Goal: Navigation & Orientation: Find specific page/section

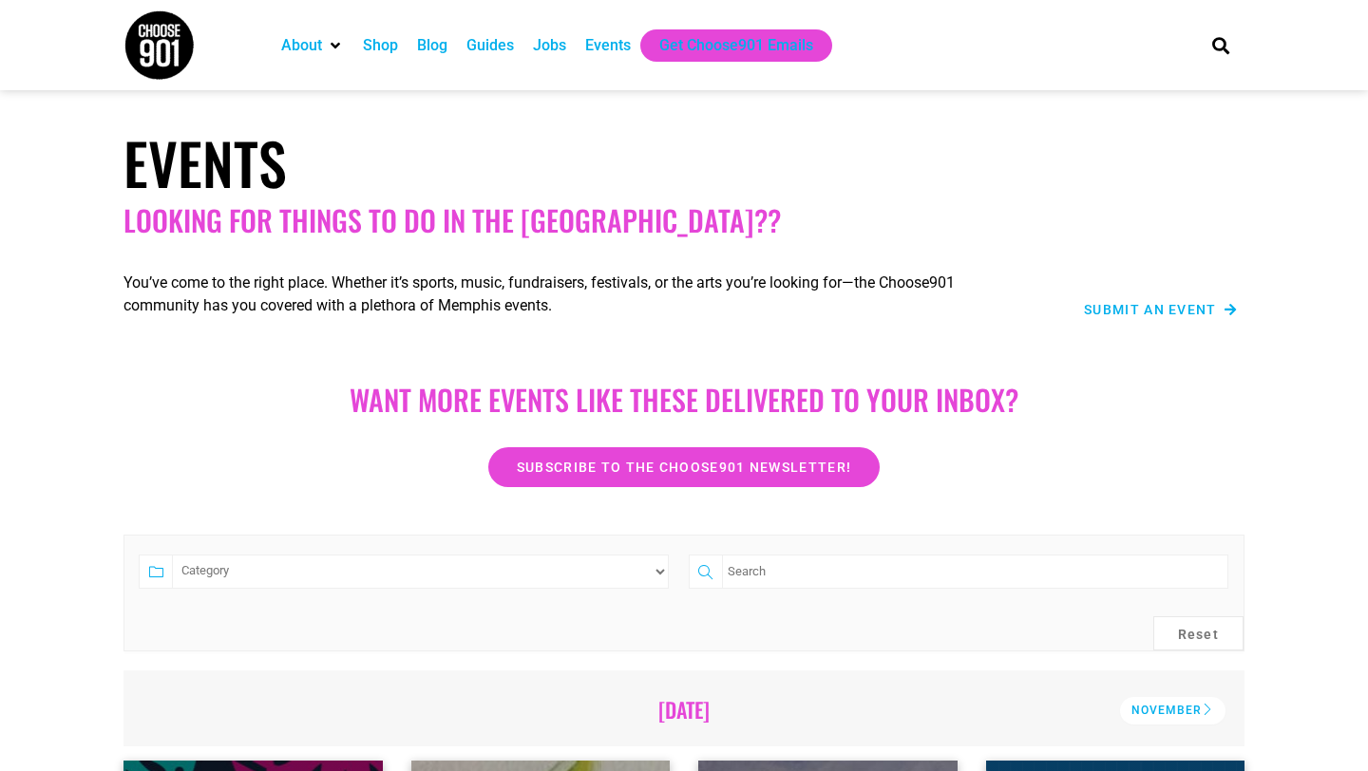
click at [165, 58] on img at bounding box center [159, 45] width 71 height 71
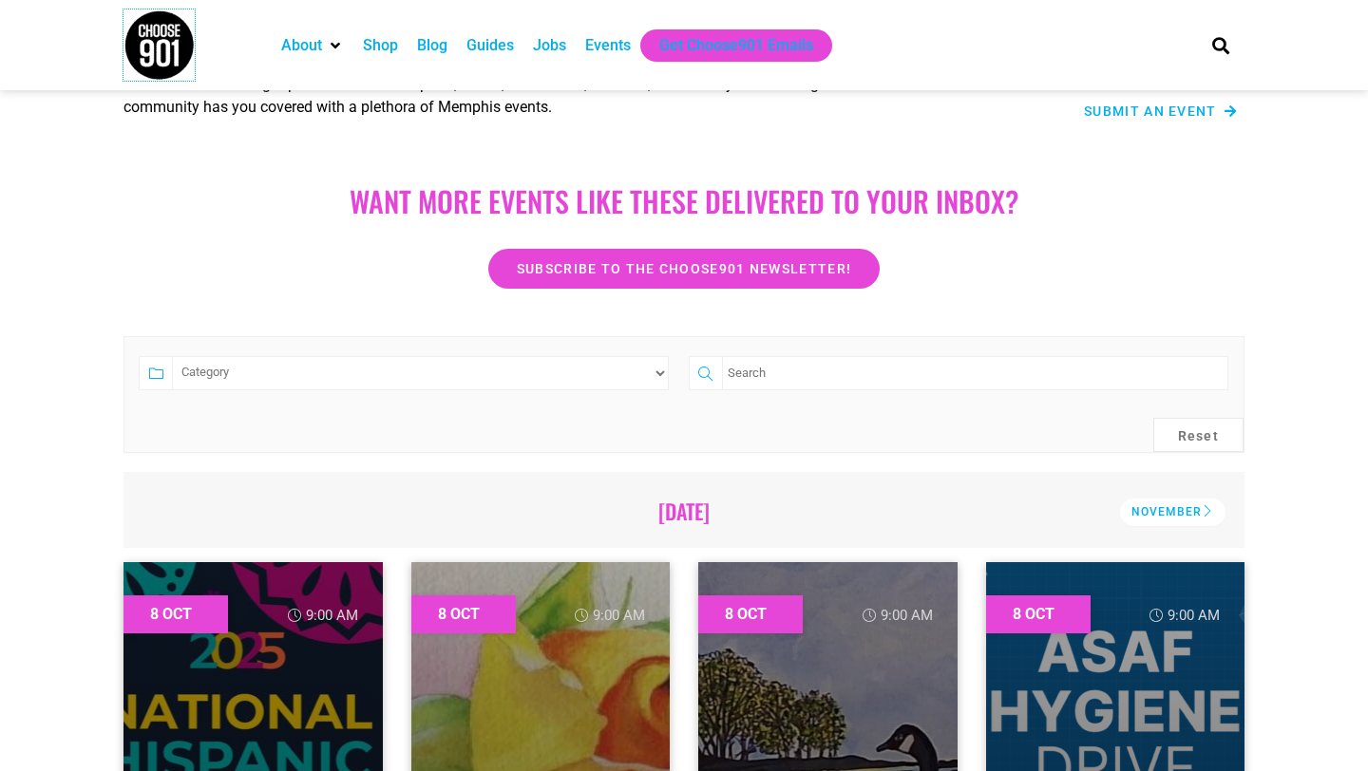
scroll to position [215, 0]
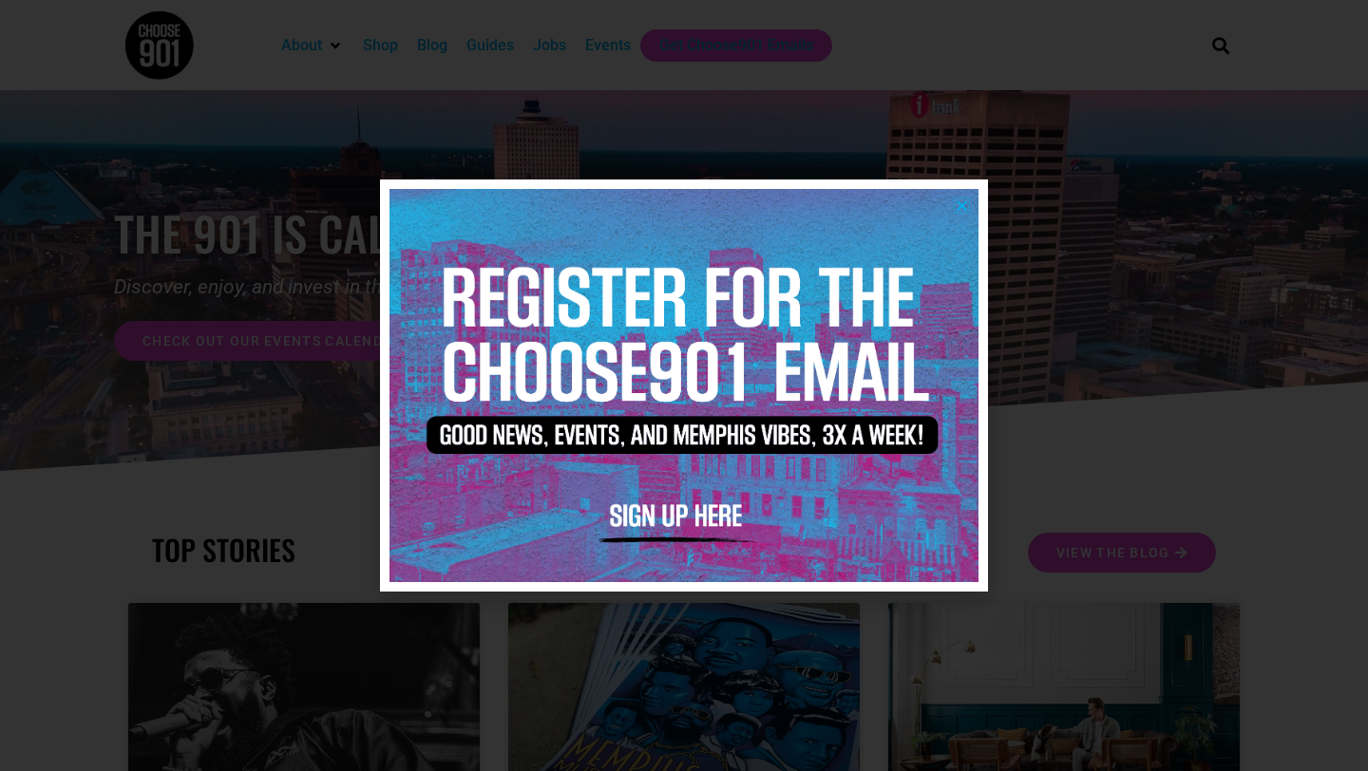
scroll to position [118, 0]
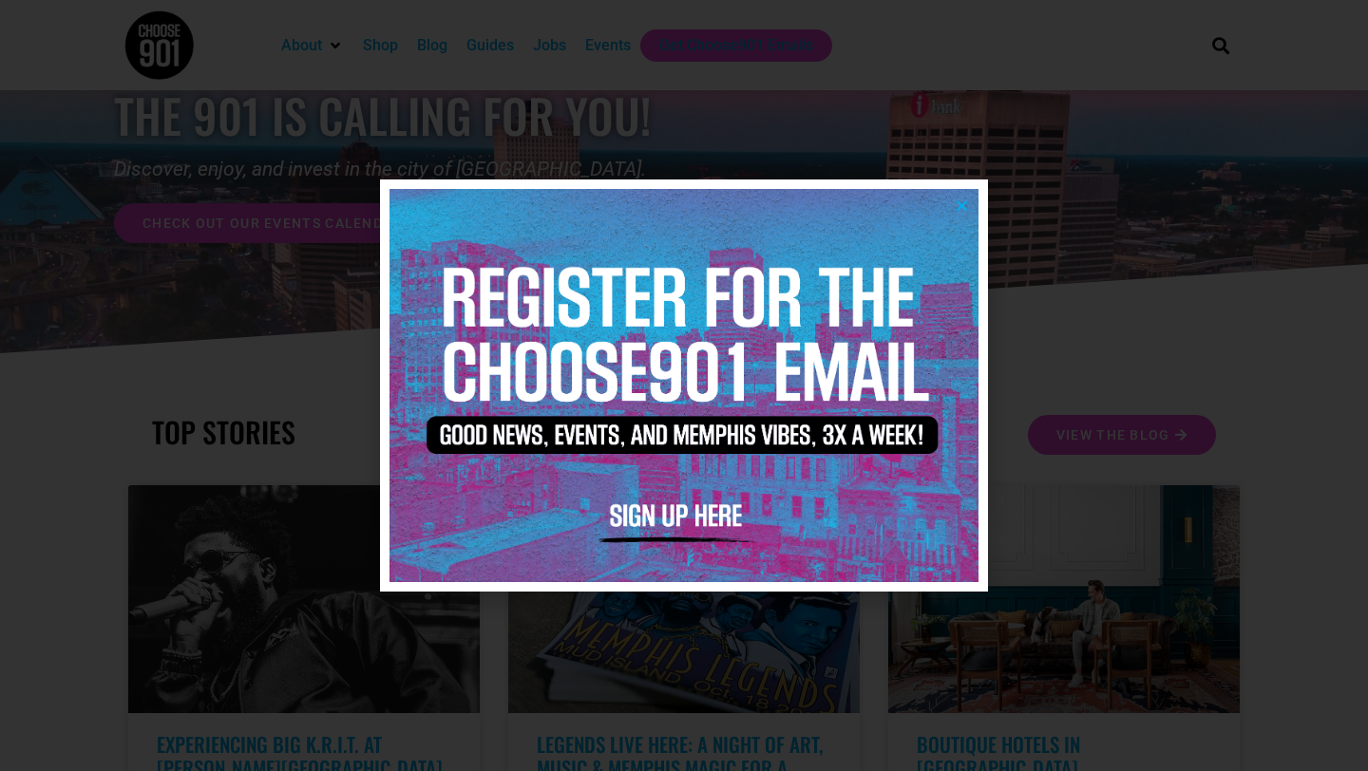
click at [962, 202] on icon "Close" at bounding box center [962, 206] width 14 height 14
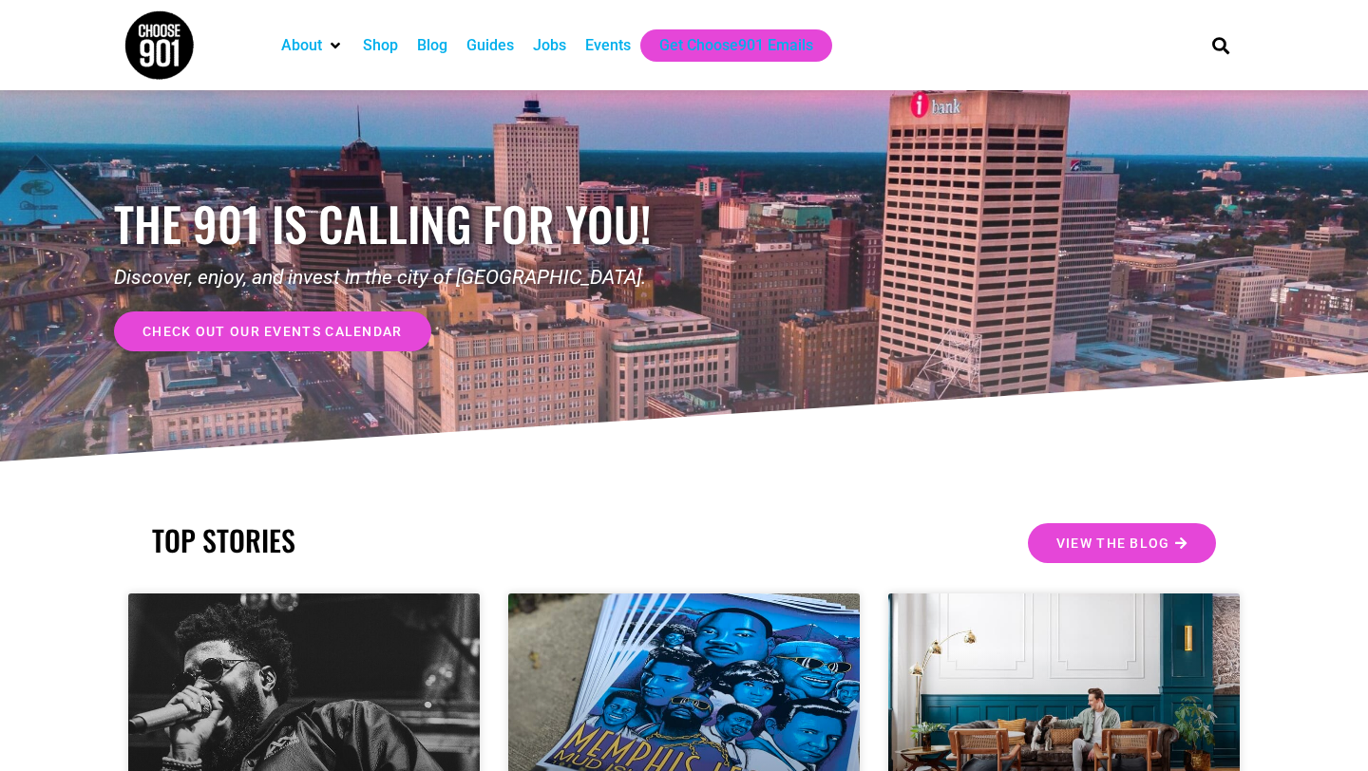
scroll to position [0, 0]
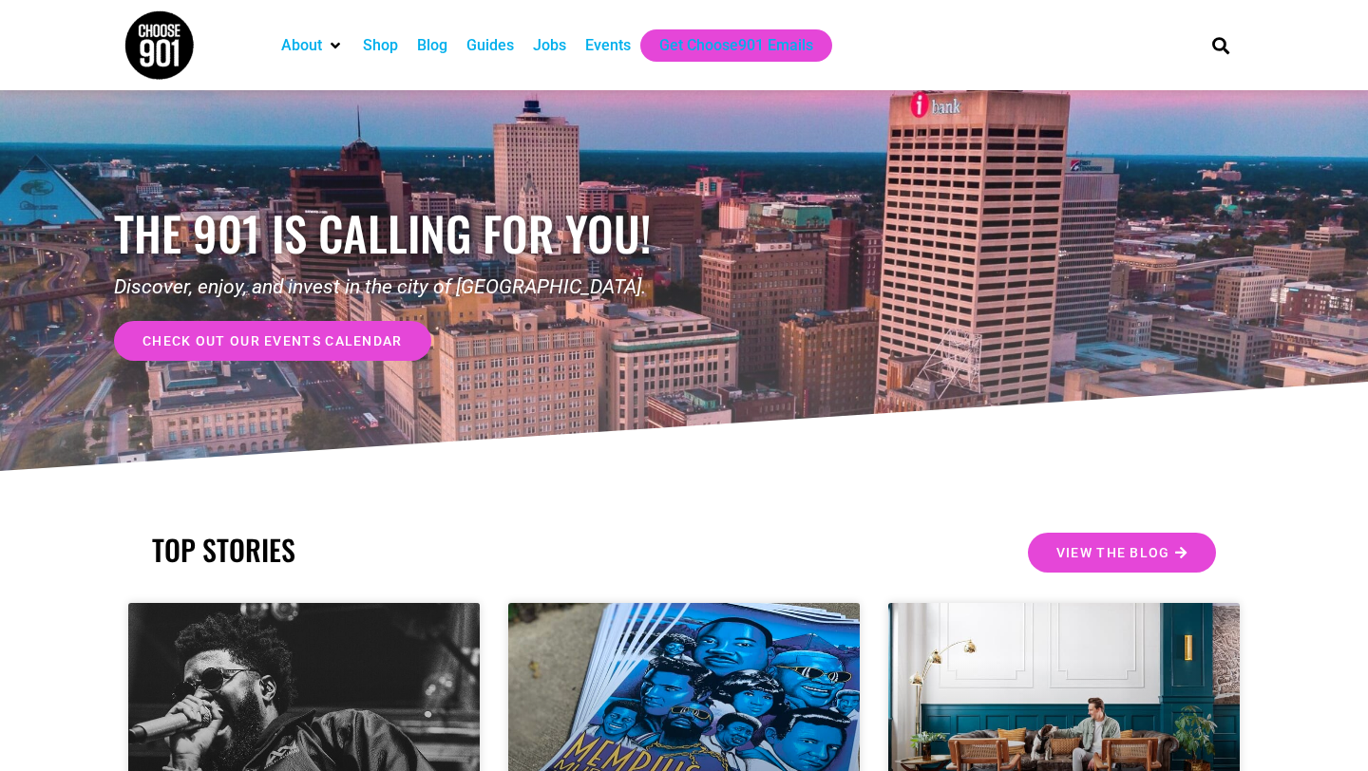
click at [436, 47] on div "Blog" at bounding box center [432, 45] width 30 height 23
